Goal: Transaction & Acquisition: Obtain resource

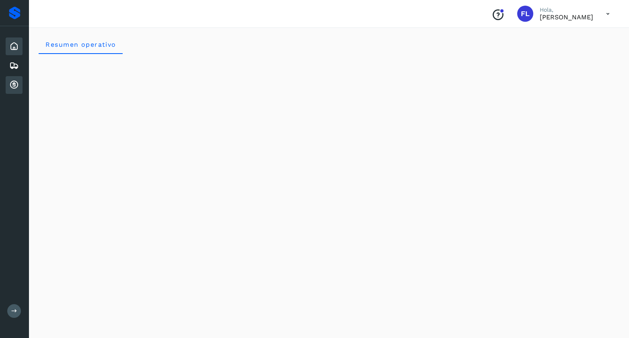
click at [13, 84] on icon at bounding box center [14, 85] width 10 height 10
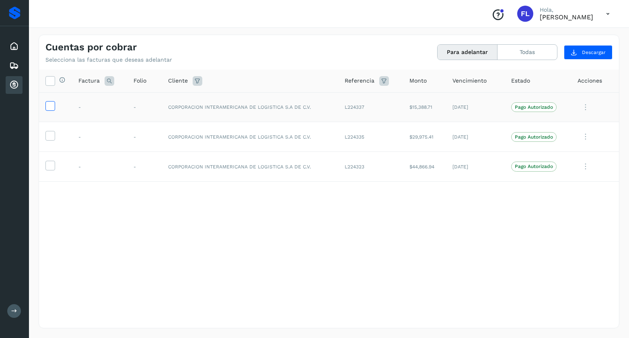
click at [49, 106] on icon at bounding box center [50, 105] width 8 height 8
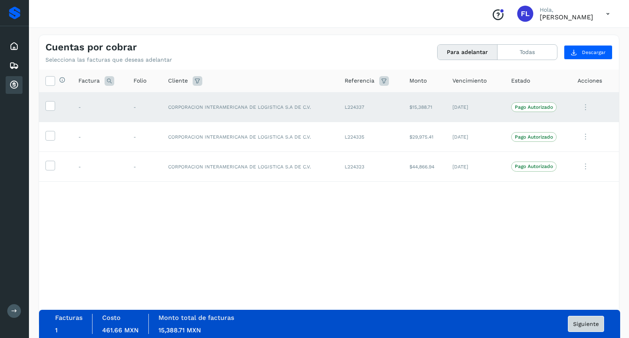
click at [580, 326] on span "Siguiente" at bounding box center [586, 324] width 26 height 6
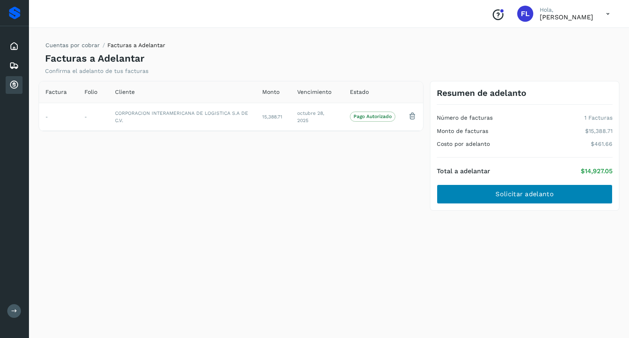
click at [510, 192] on span "Solicitar adelanto" at bounding box center [525, 194] width 58 height 9
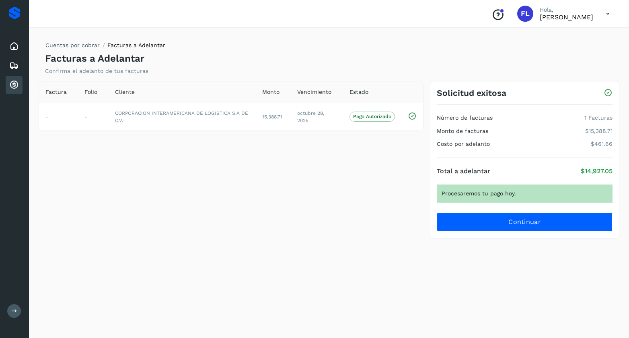
click at [13, 88] on icon at bounding box center [14, 85] width 10 height 10
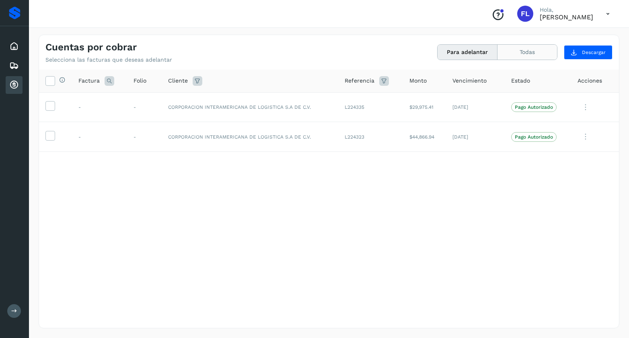
click at [519, 53] on button "Todas" at bounding box center [528, 52] width 60 height 15
